Goal: Information Seeking & Learning: Learn about a topic

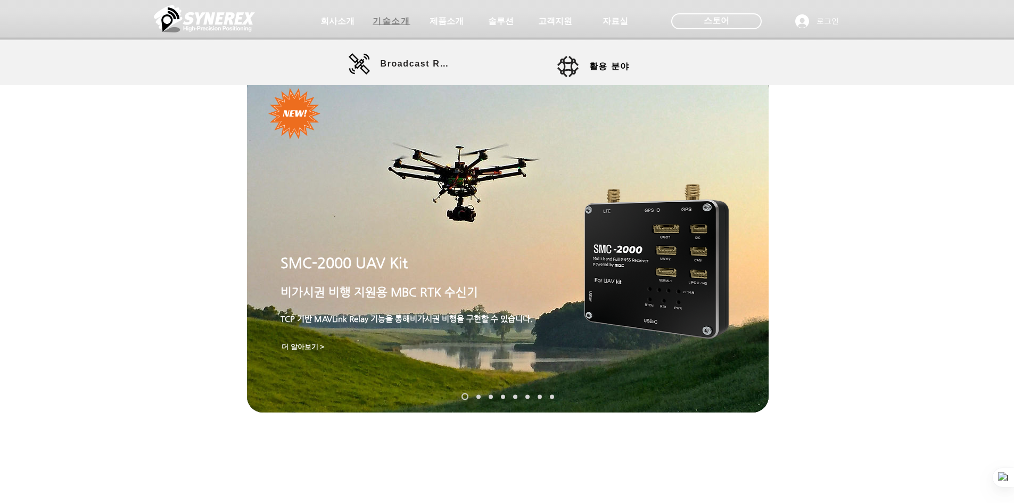
click at [370, 20] on span "기술소개" at bounding box center [391, 21] width 53 height 21
click at [398, 65] on span "Broadcast RTK" at bounding box center [417, 64] width 72 height 10
